Goal: Task Accomplishment & Management: Complete application form

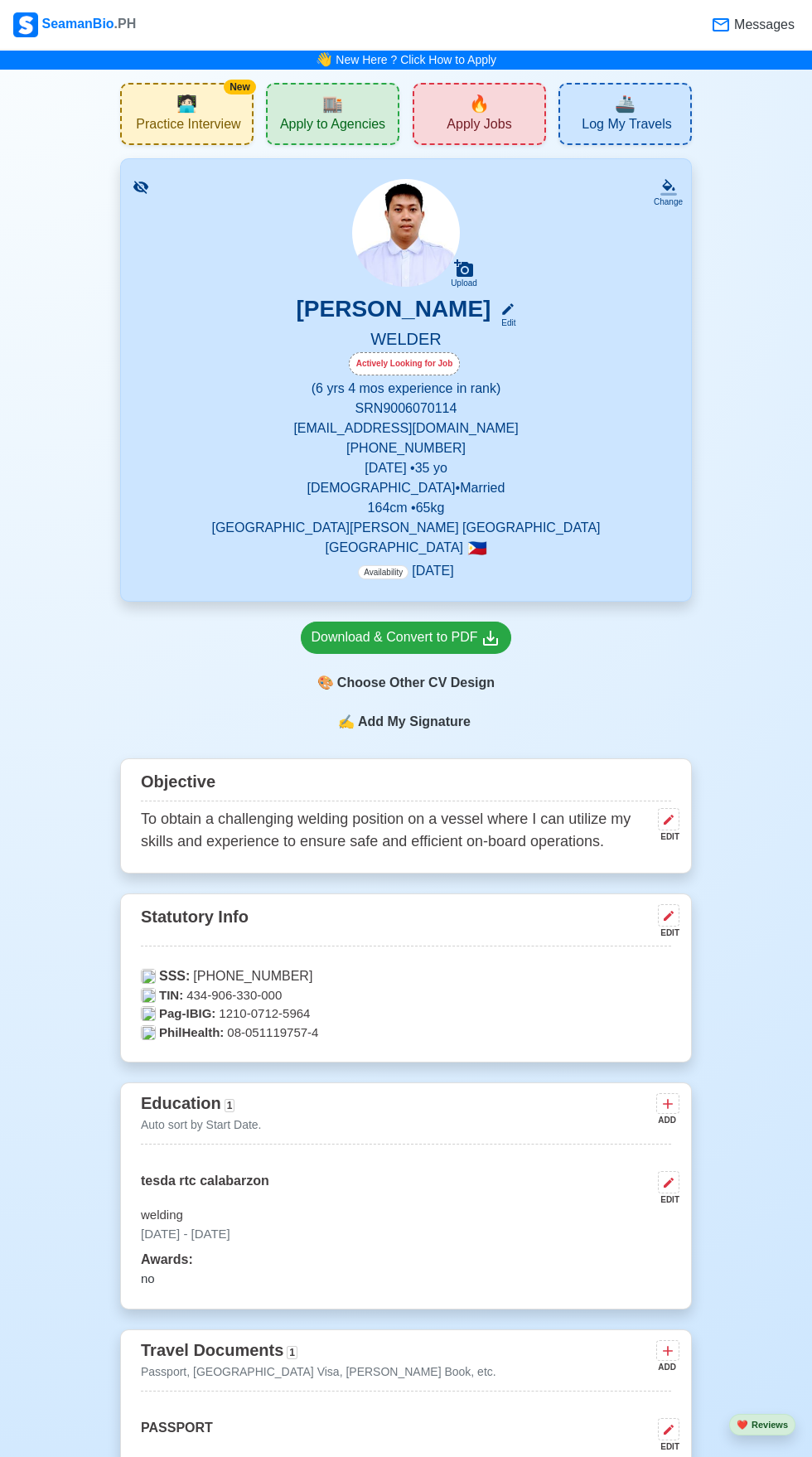
click at [476, 112] on span "🔥" at bounding box center [479, 103] width 21 height 25
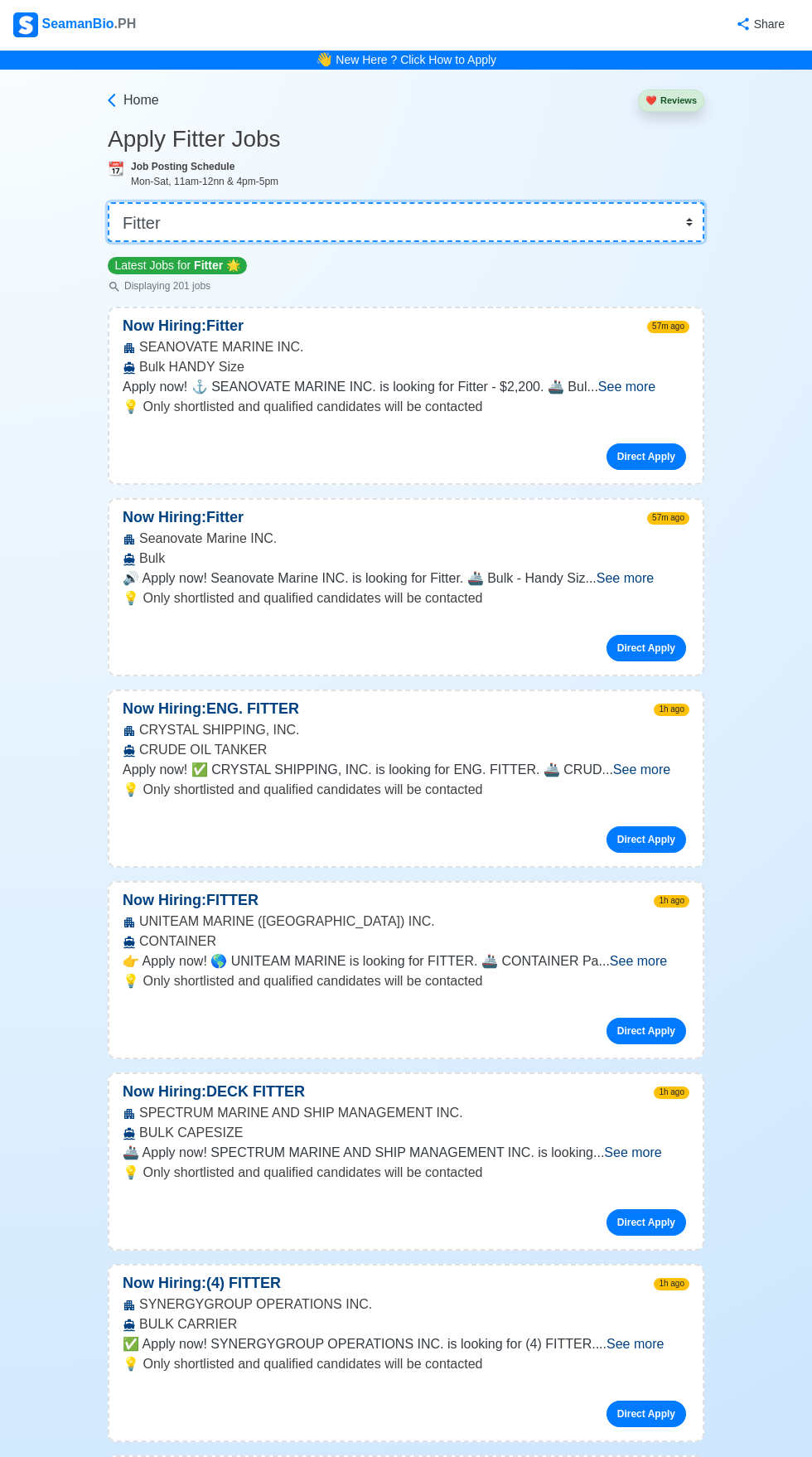
click at [201, 213] on select "👉 Select Rank or Position Master Chief Officer 2nd Officer 3rd Officer Junior O…" at bounding box center [406, 223] width 597 height 40
select select "Welder"
click at [108, 203] on select "👉 Select Rank or Position Master Chief Officer 2nd Officer 3rd Officer Junior O…" at bounding box center [406, 223] width 597 height 40
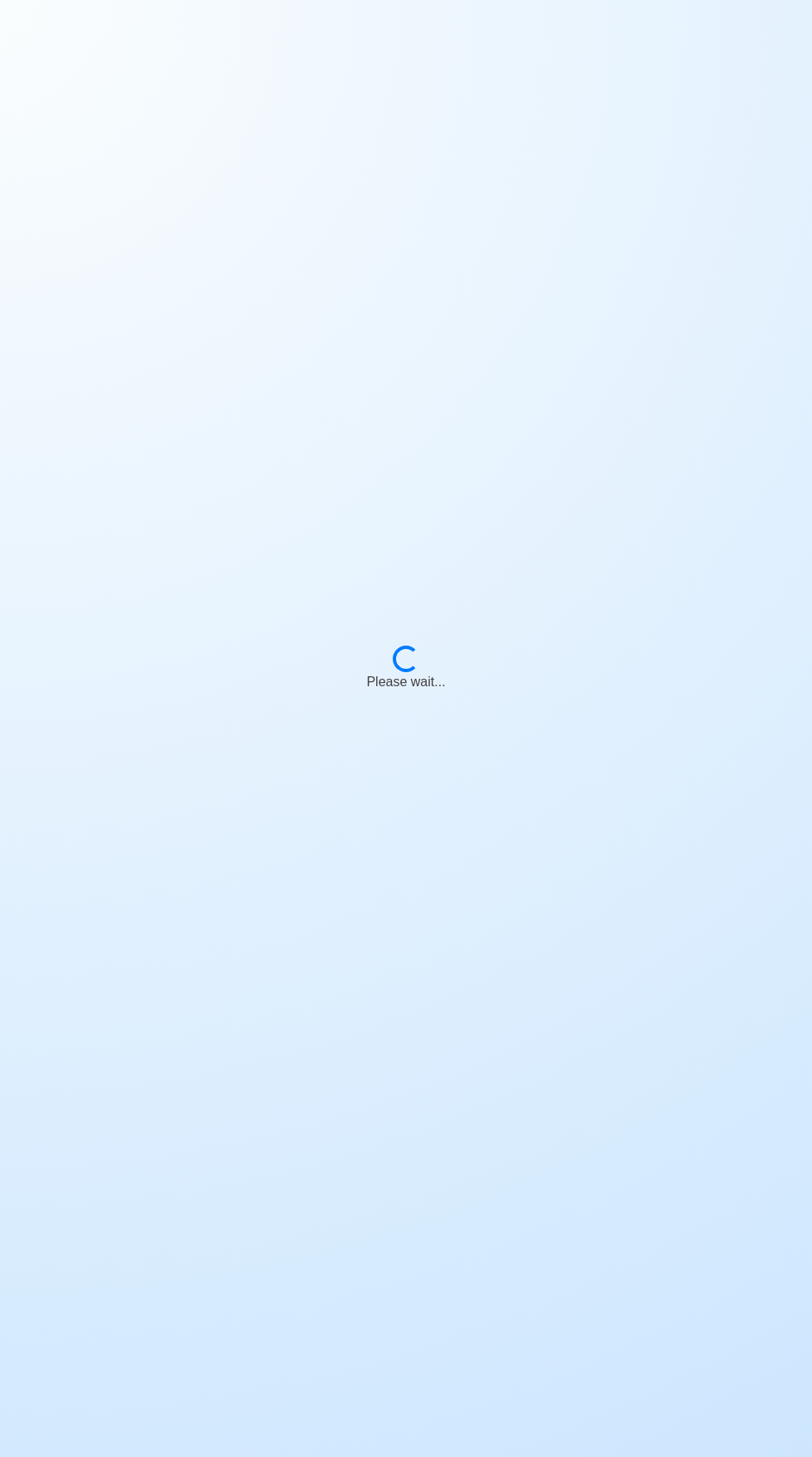
scroll to position [126, 0]
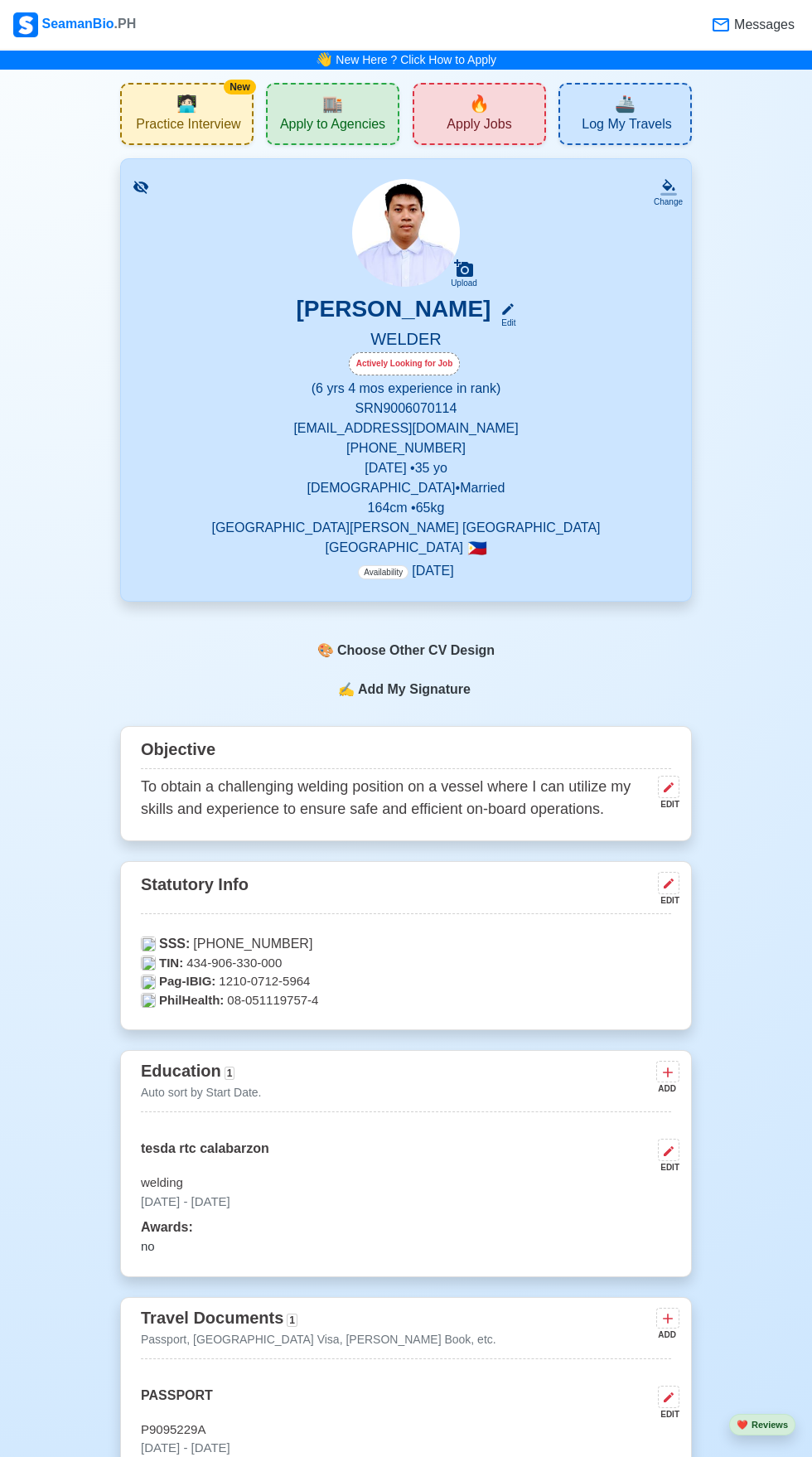
click at [496, 95] on div "🔥 Apply Jobs" at bounding box center [479, 114] width 134 height 62
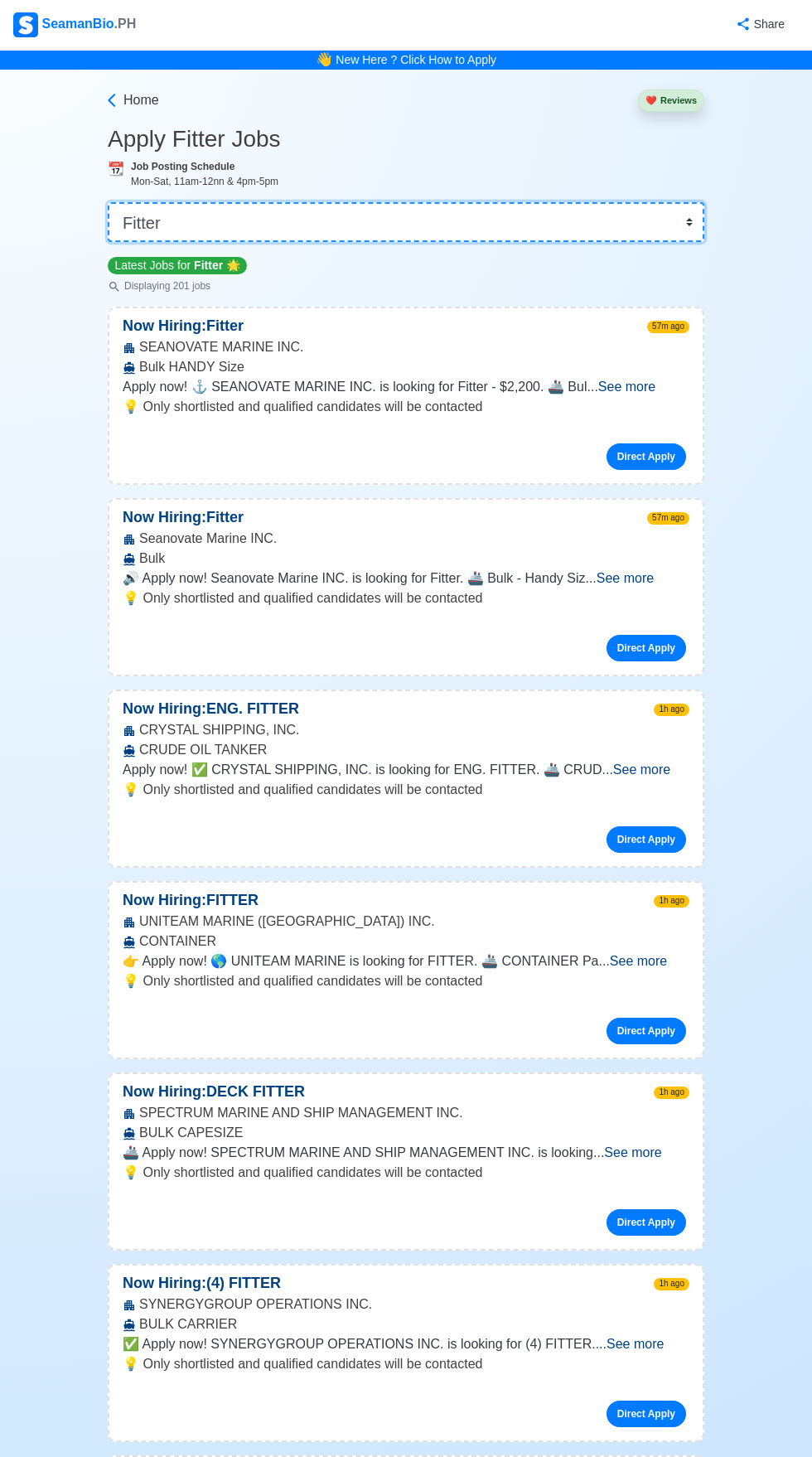
click at [232, 211] on select "👉 Select Rank or Position Master Chief Officer 2nd Officer 3rd Officer Junior O…" at bounding box center [406, 223] width 597 height 40
select select "Welder"
click at [108, 203] on select "👉 Select Rank or Position Master Chief Officer 2nd Officer 3rd Officer Junior O…" at bounding box center [406, 223] width 597 height 40
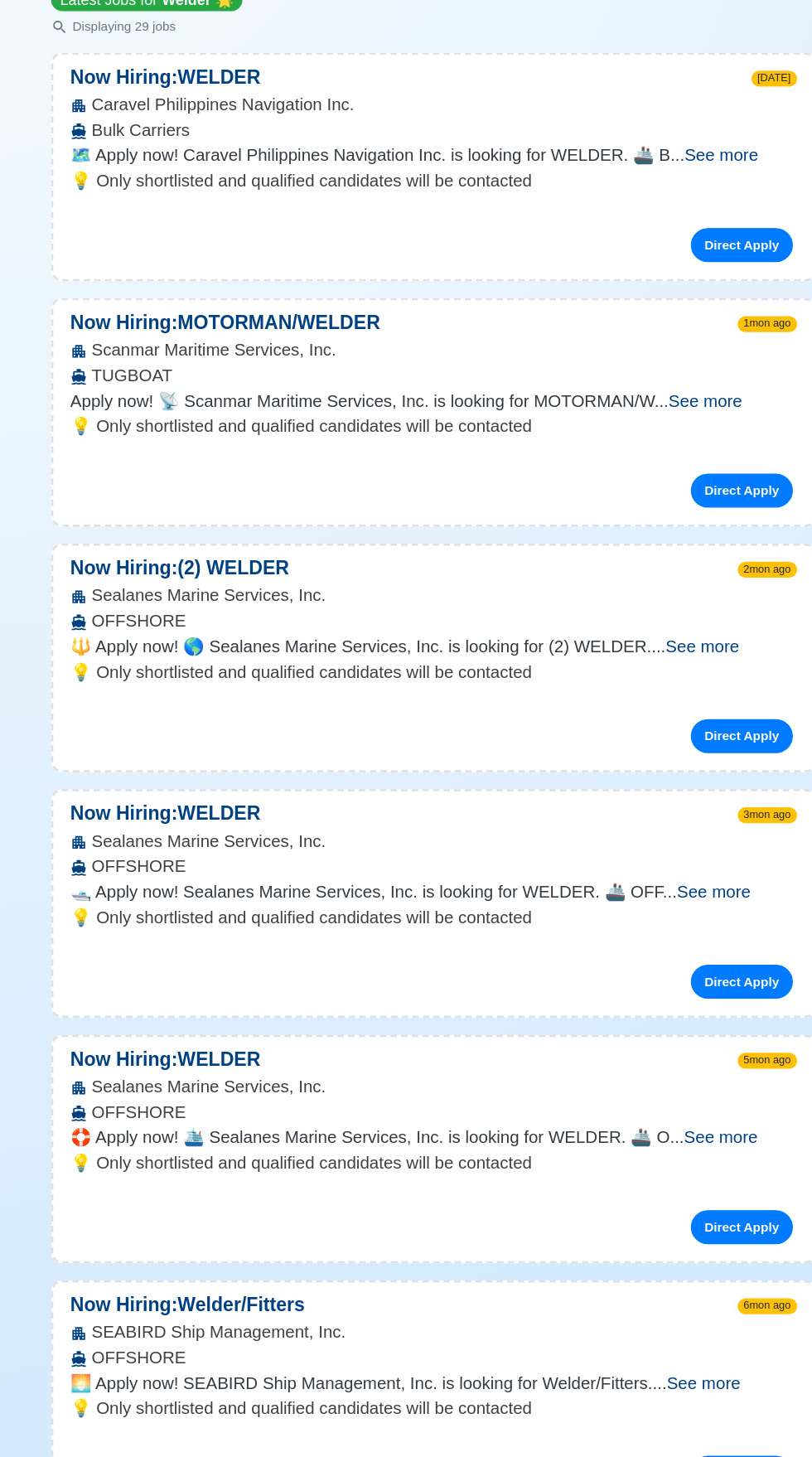
click at [644, 773] on span "See more" at bounding box center [615, 769] width 57 height 15
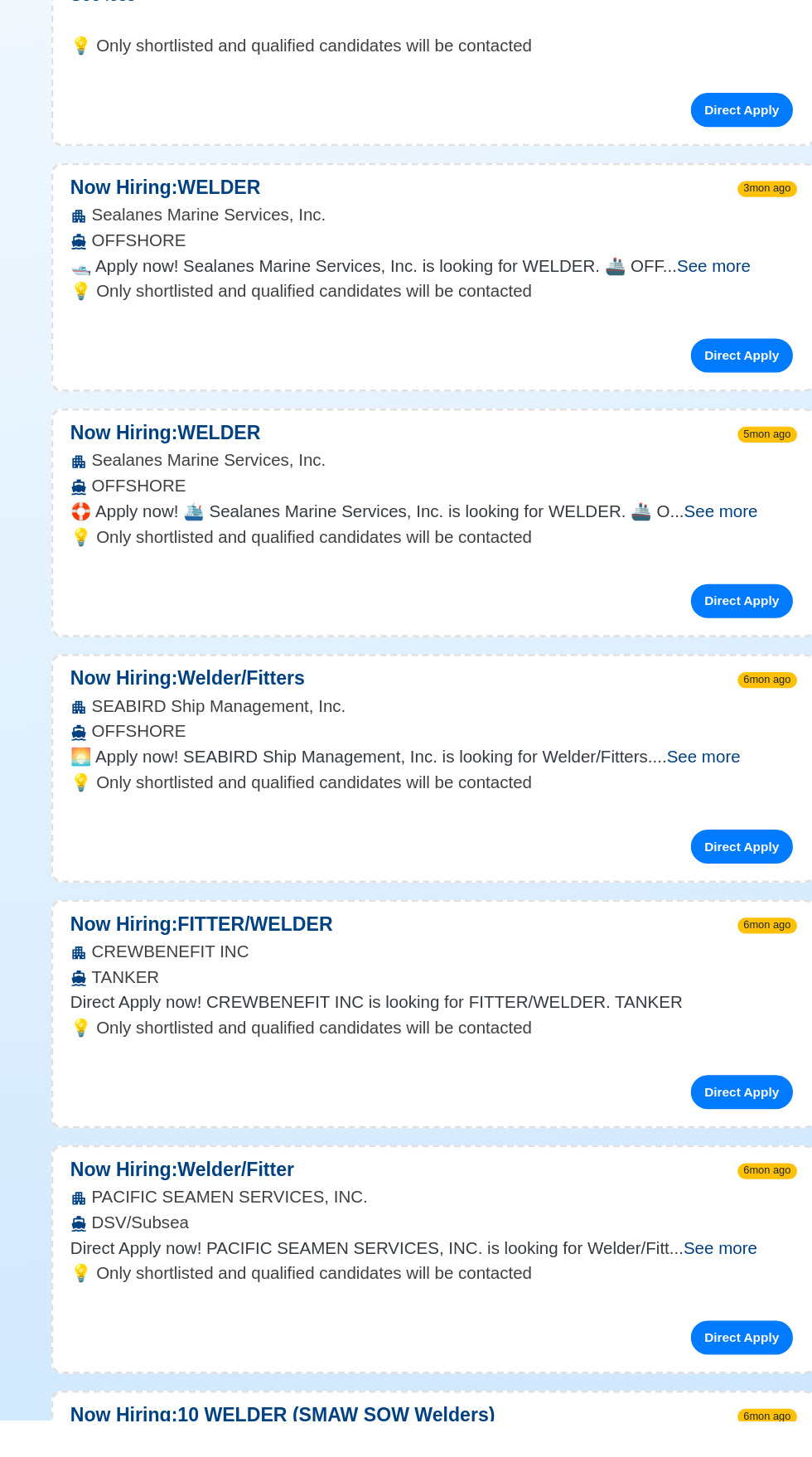
scroll to position [584, 0]
